Goal: Task Accomplishment & Management: Manage account settings

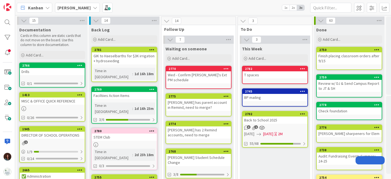
click at [73, 6] on b "[PERSON_NAME]" at bounding box center [73, 7] width 33 height 5
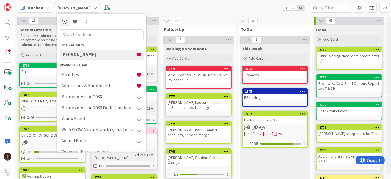
click at [82, 88] on div "Admissions & Enrollment" at bounding box center [102, 85] width 84 height 10
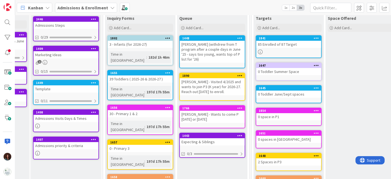
scroll to position [61, 58]
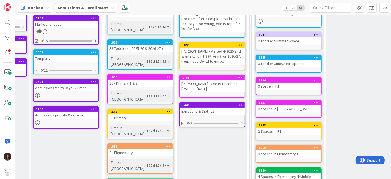
click at [209, 110] on div "Expecting & Siblings" at bounding box center [212, 110] width 65 height 7
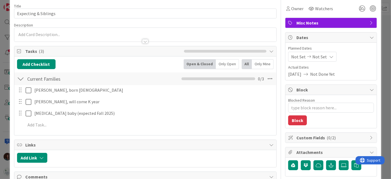
scroll to position [30, 0]
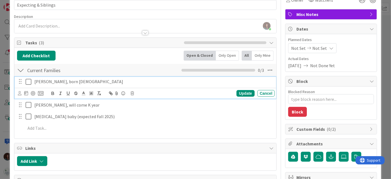
type textarea "x"
click at [102, 81] on p "[PERSON_NAME], born [DEMOGRAPHIC_DATA]" at bounding box center [153, 81] width 238 height 6
click at [246, 91] on div "Update" at bounding box center [245, 93] width 18 height 7
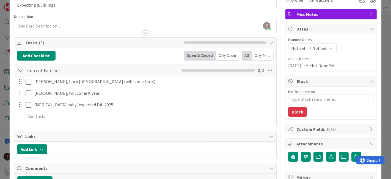
type textarea "x"
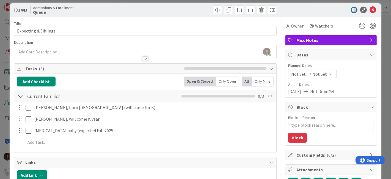
scroll to position [0, 0]
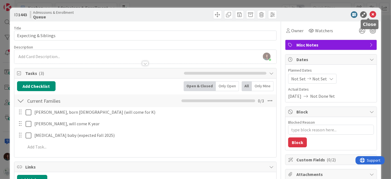
click at [369, 14] on icon at bounding box center [372, 14] width 7 height 7
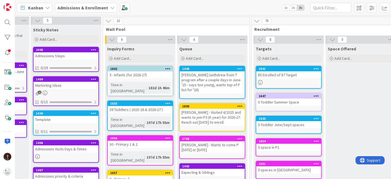
click at [62, 8] on b "Admissions & Enrollment" at bounding box center [82, 7] width 51 height 5
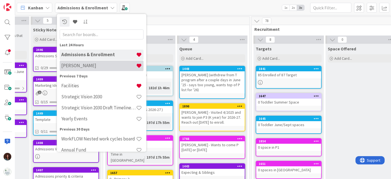
click at [86, 64] on h4 "[PERSON_NAME]" at bounding box center [98, 65] width 75 height 5
